Goal: Obtain resource: Obtain resource

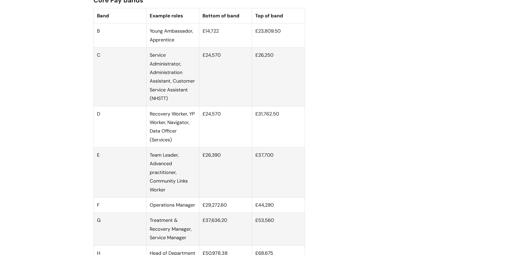
scroll to position [348, 0]
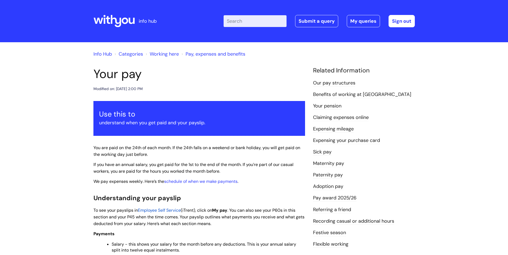
click at [101, 53] on link "Info Hub" at bounding box center [102, 54] width 18 height 6
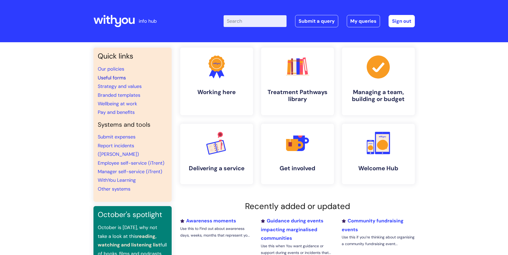
click at [106, 78] on link "Useful forms" at bounding box center [112, 78] width 28 height 6
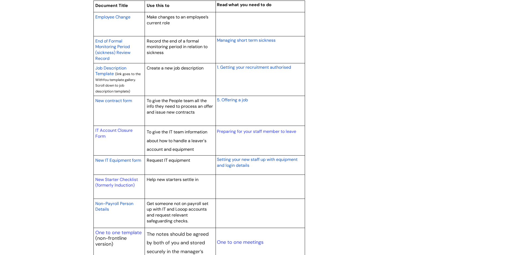
scroll to position [428, 0]
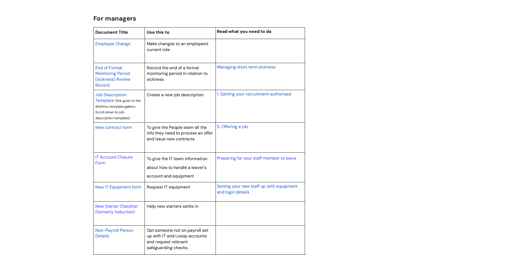
click at [119, 128] on span "New contract form" at bounding box center [113, 128] width 37 height 6
